Goal: Understand process/instructions: Learn about a topic

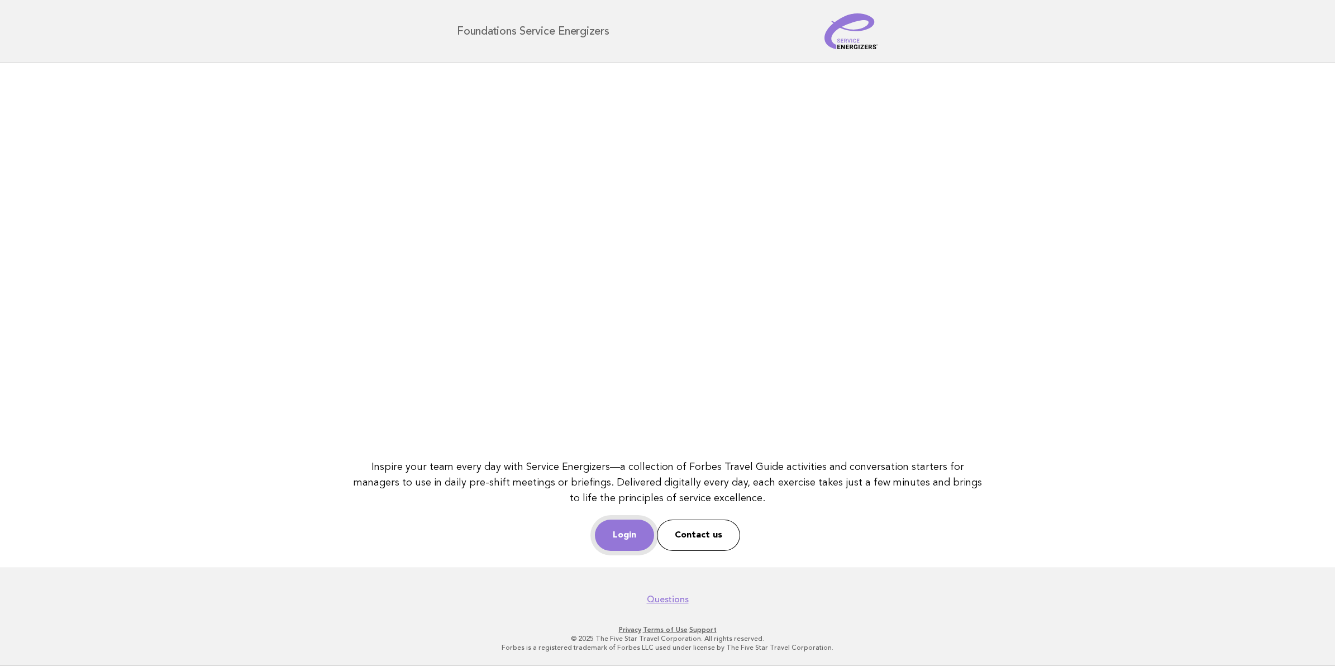
click at [614, 541] on link "Login" at bounding box center [624, 534] width 59 height 31
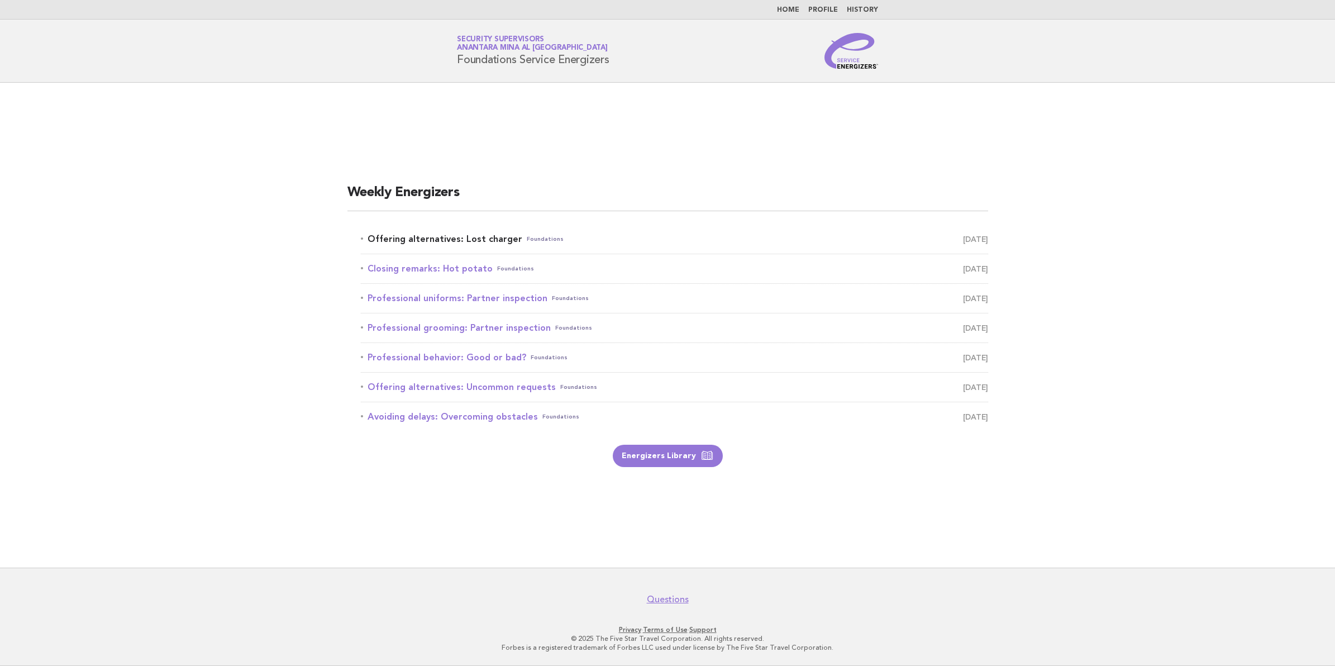
click at [428, 232] on link "Offering alternatives: Lost charger Foundations September 29" at bounding box center [674, 239] width 627 height 16
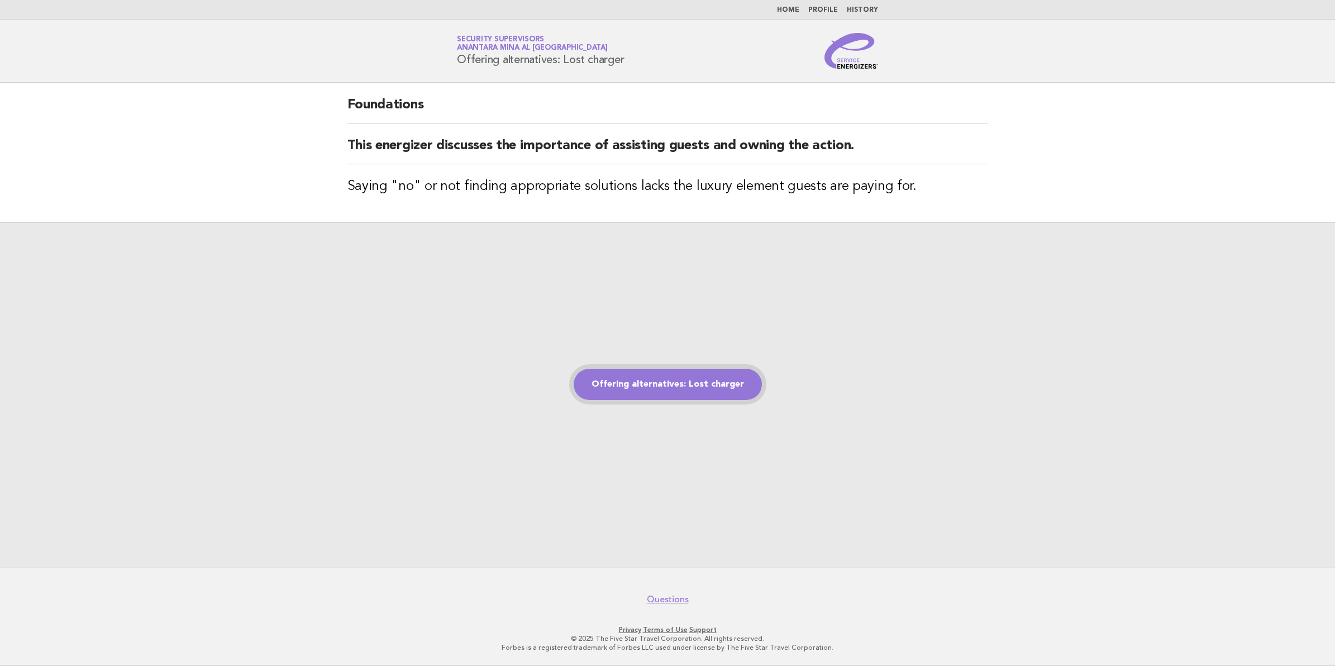
click at [675, 386] on link "Offering alternatives: Lost charger" at bounding box center [668, 384] width 188 height 31
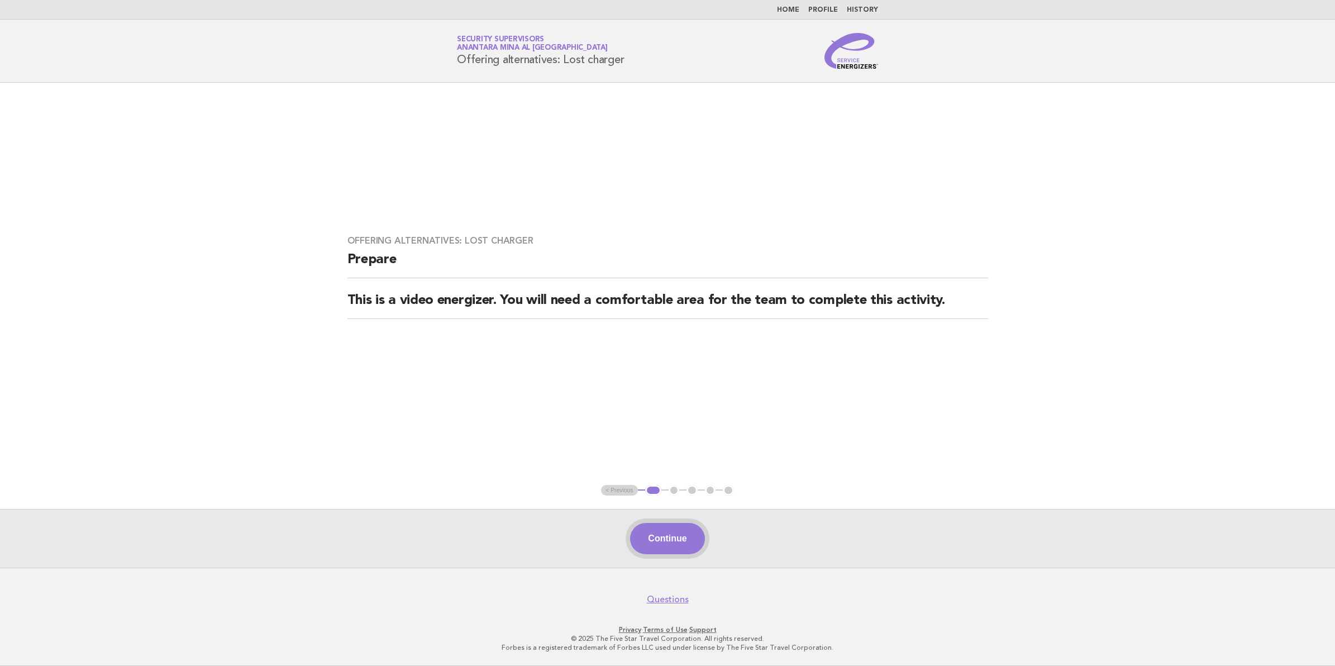
click at [655, 551] on button "Continue" at bounding box center [667, 538] width 74 height 31
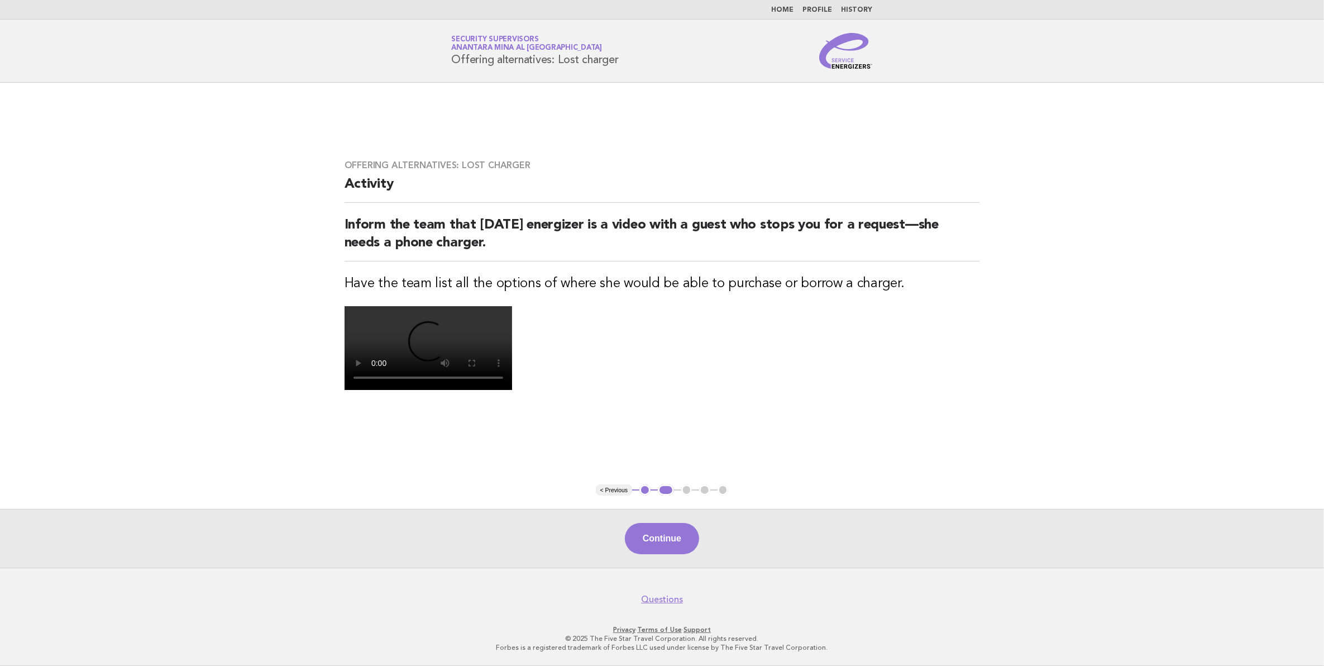
scroll to position [149, 0]
click at [682, 537] on button "Continue" at bounding box center [662, 538] width 74 height 31
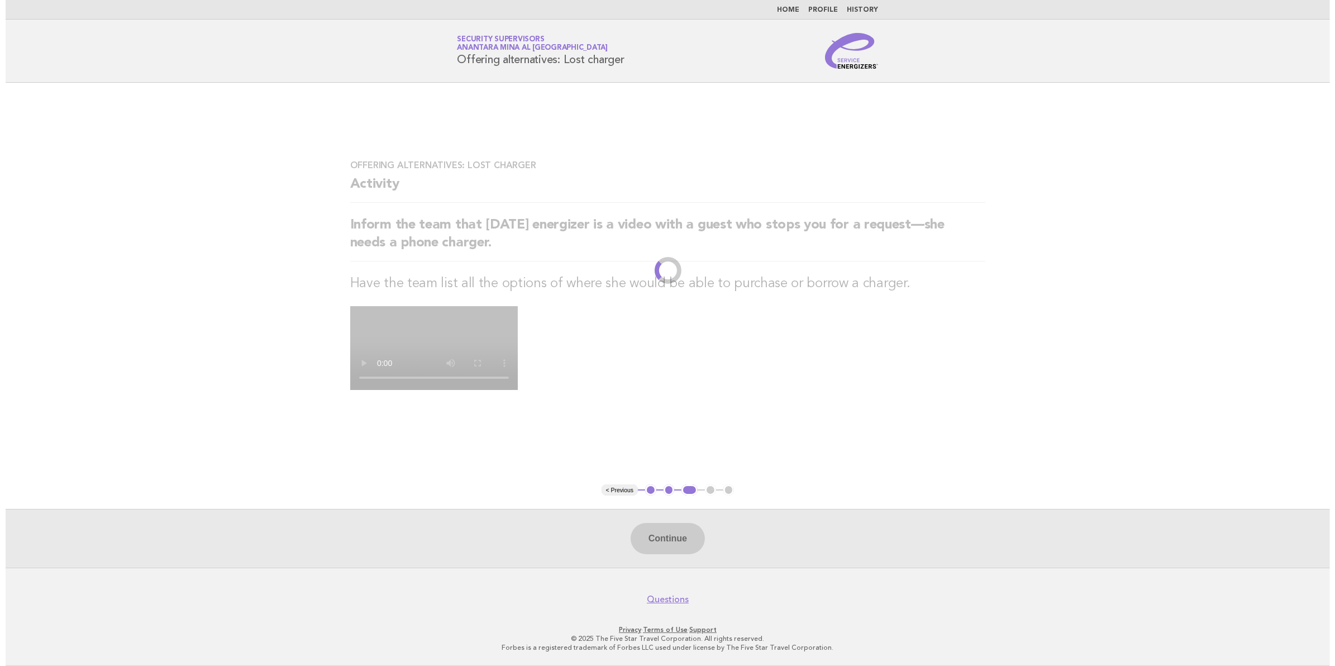
scroll to position [0, 0]
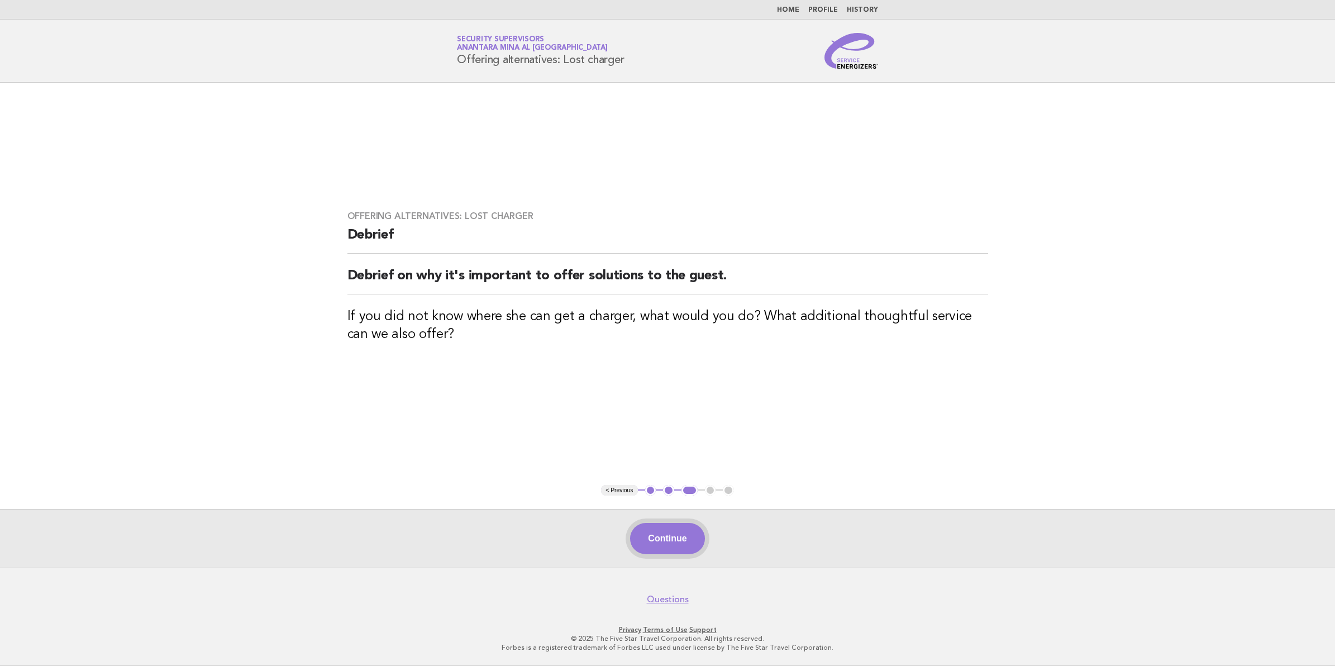
click at [671, 531] on button "Continue" at bounding box center [667, 538] width 74 height 31
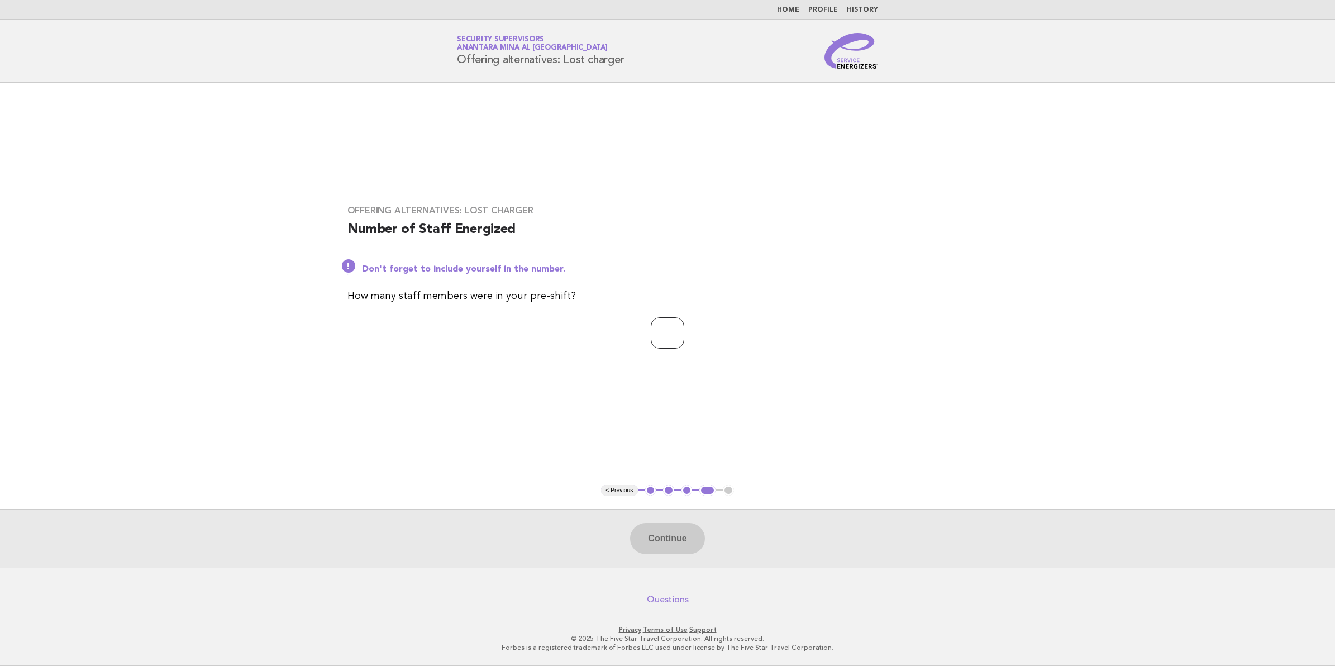
click at [681, 344] on input "number" at bounding box center [668, 332] width 34 height 31
type input "**"
click at [702, 545] on button "Continue" at bounding box center [667, 538] width 74 height 31
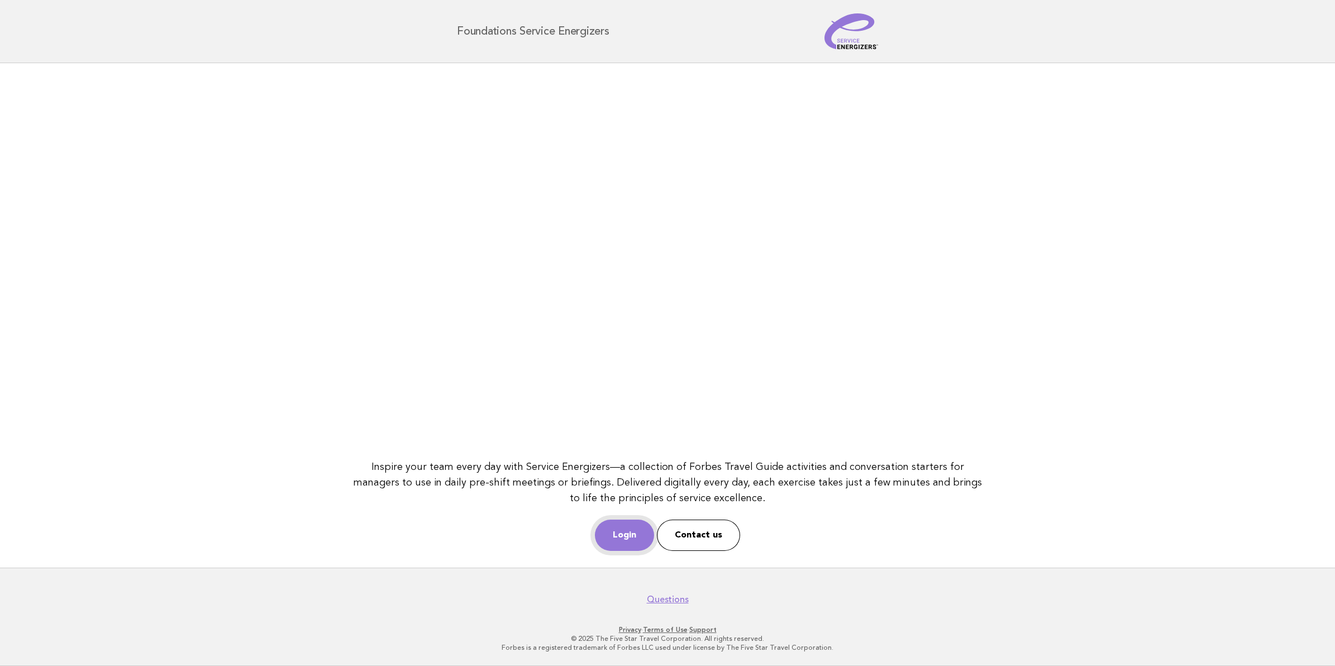
click at [612, 532] on link "Login" at bounding box center [624, 534] width 59 height 31
click at [631, 534] on link "Login" at bounding box center [624, 534] width 59 height 31
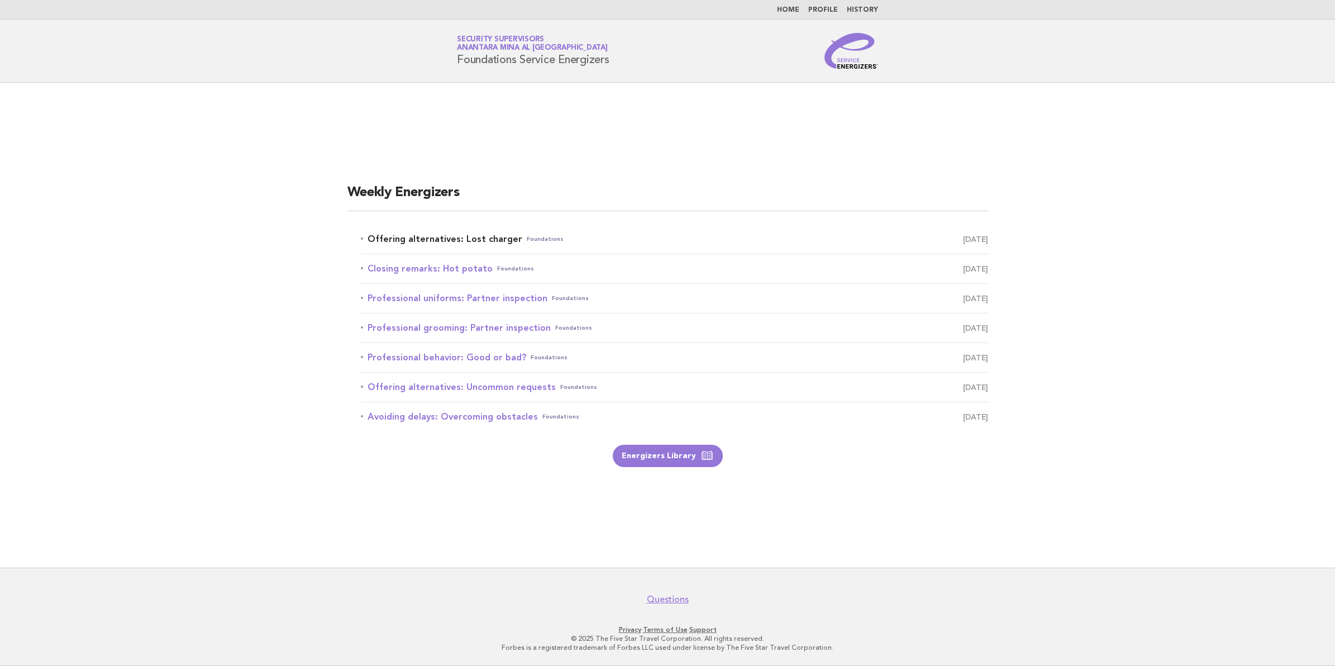
click at [431, 237] on link "Offering alternatives: Lost charger Foundations [DATE]" at bounding box center [674, 239] width 627 height 16
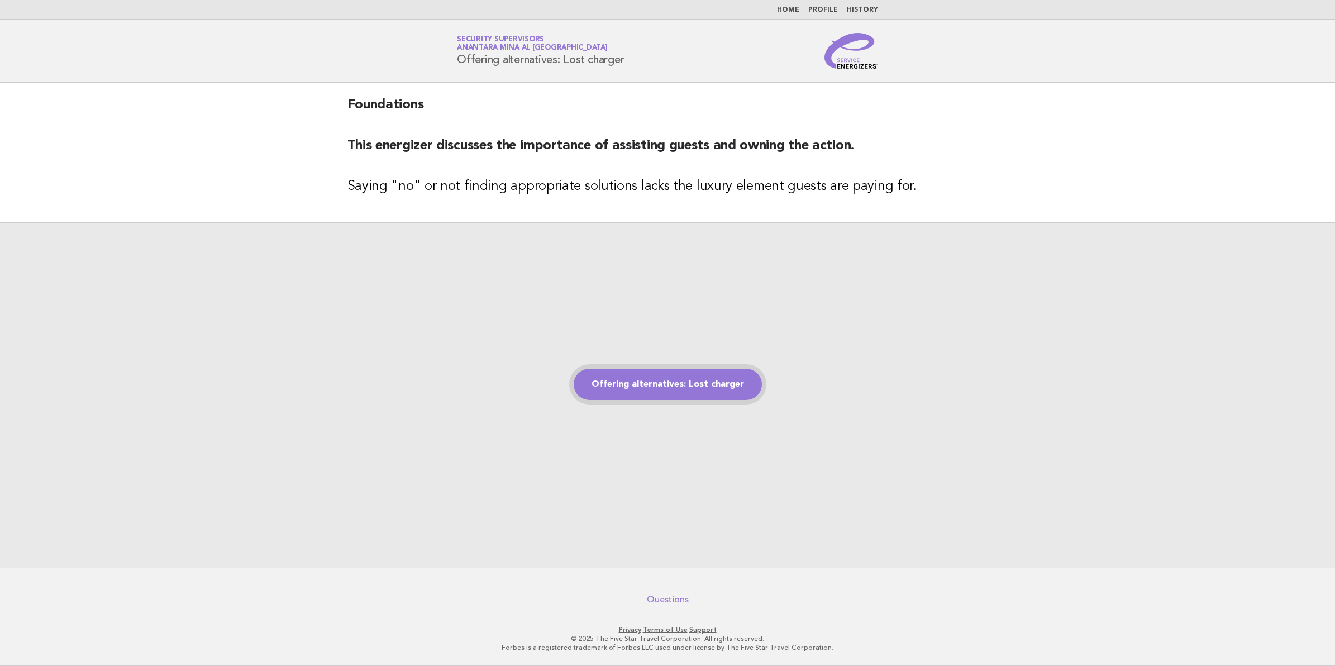
click at [669, 380] on link "Offering alternatives: Lost charger" at bounding box center [668, 384] width 188 height 31
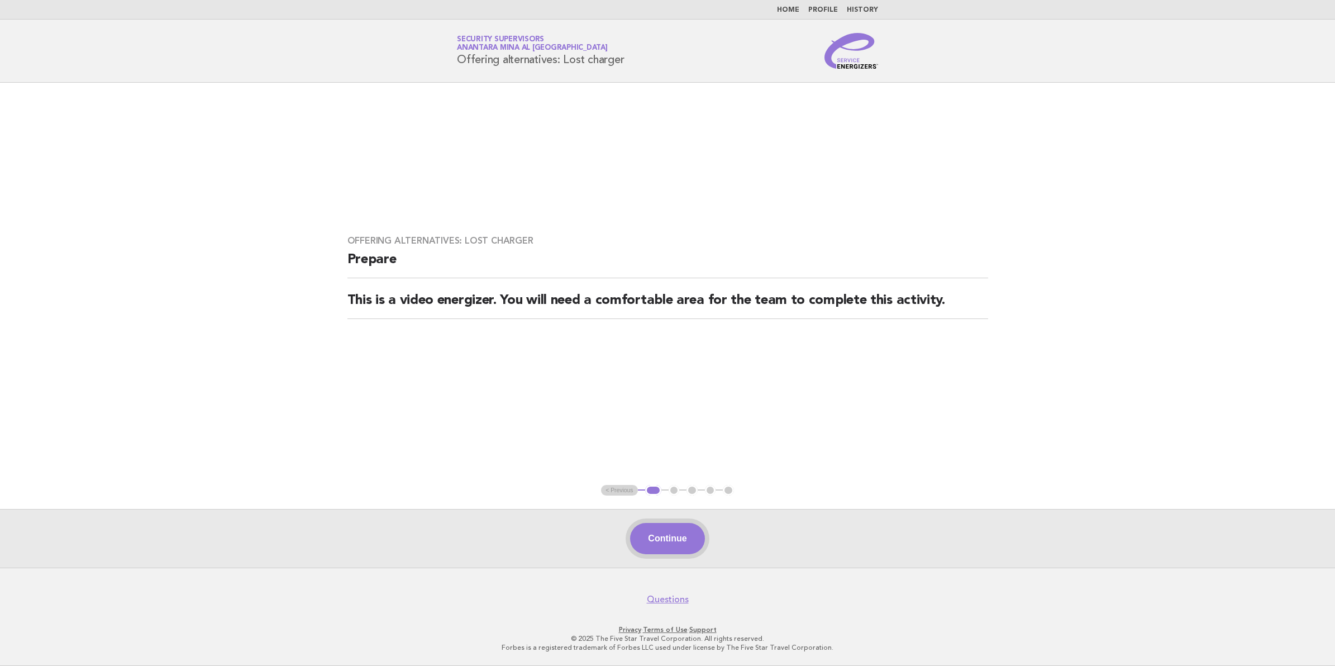
click at [654, 536] on button "Continue" at bounding box center [667, 538] width 74 height 31
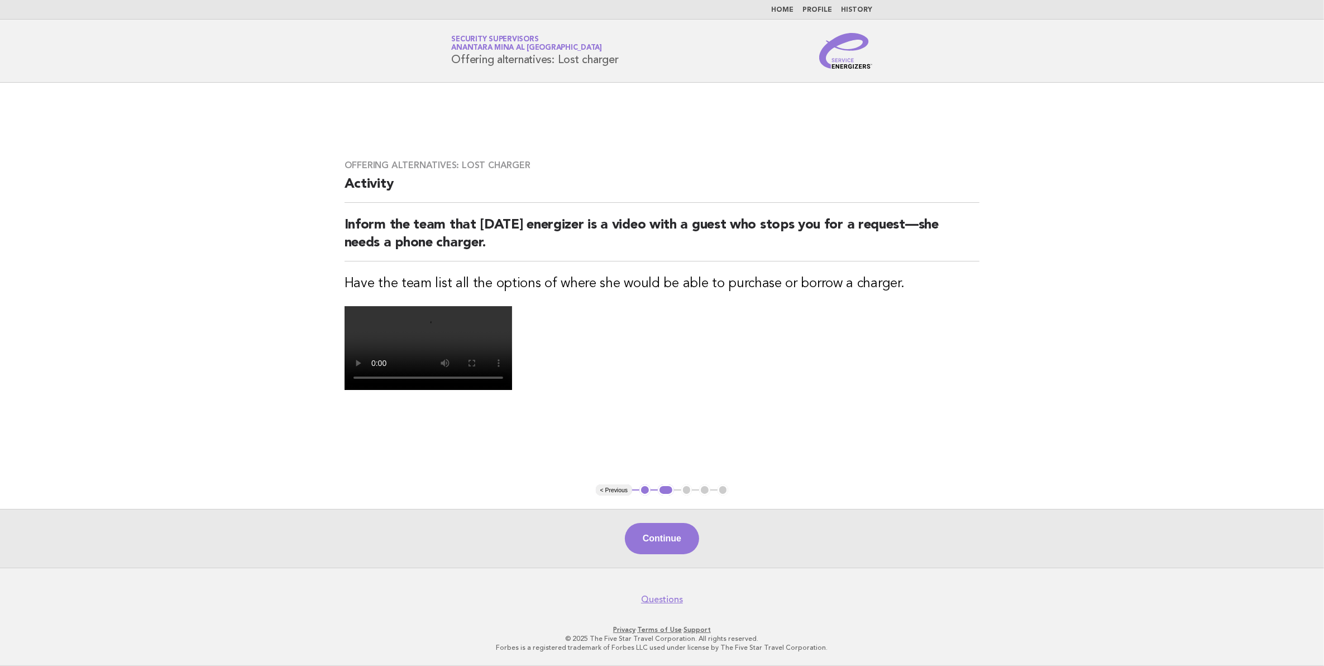
scroll to position [70, 0]
